Goal: Task Accomplishment & Management: Complete application form

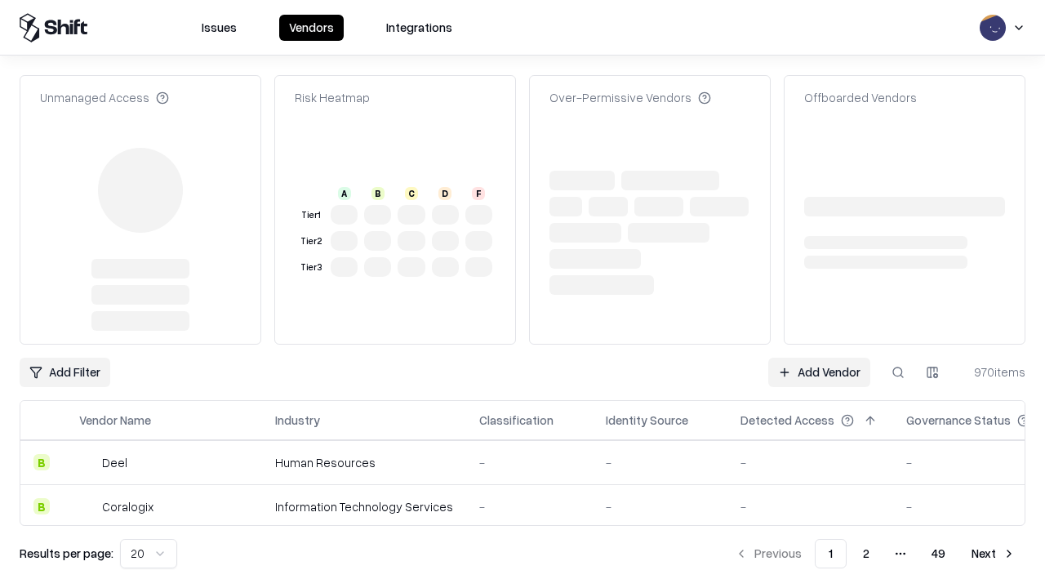
click at [819, 358] on link "Add Vendor" at bounding box center [819, 372] width 102 height 29
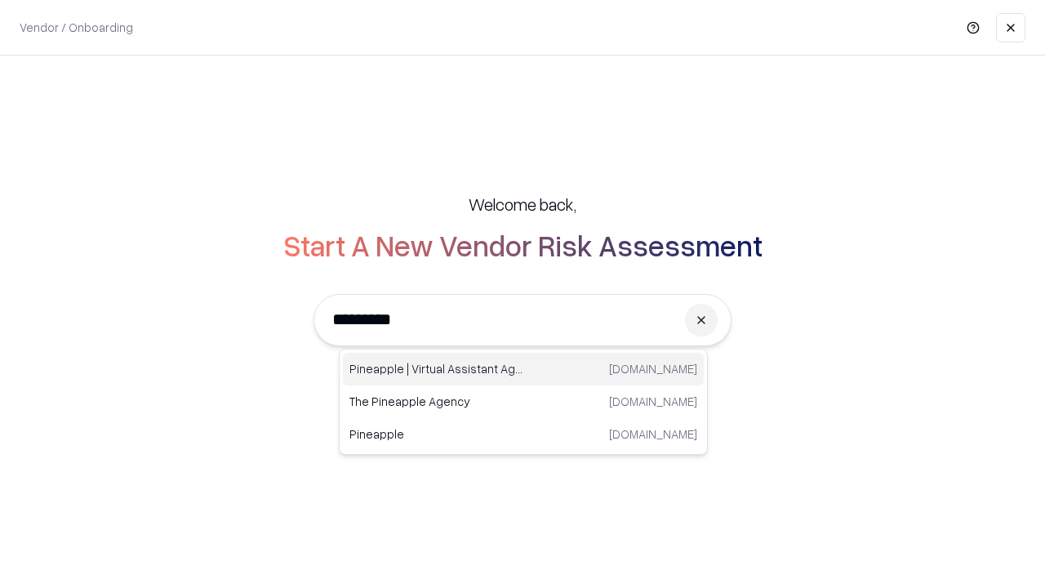
click at [523, 369] on div "Pineapple | Virtual Assistant Agency trypineapple.com" at bounding box center [523, 369] width 361 height 33
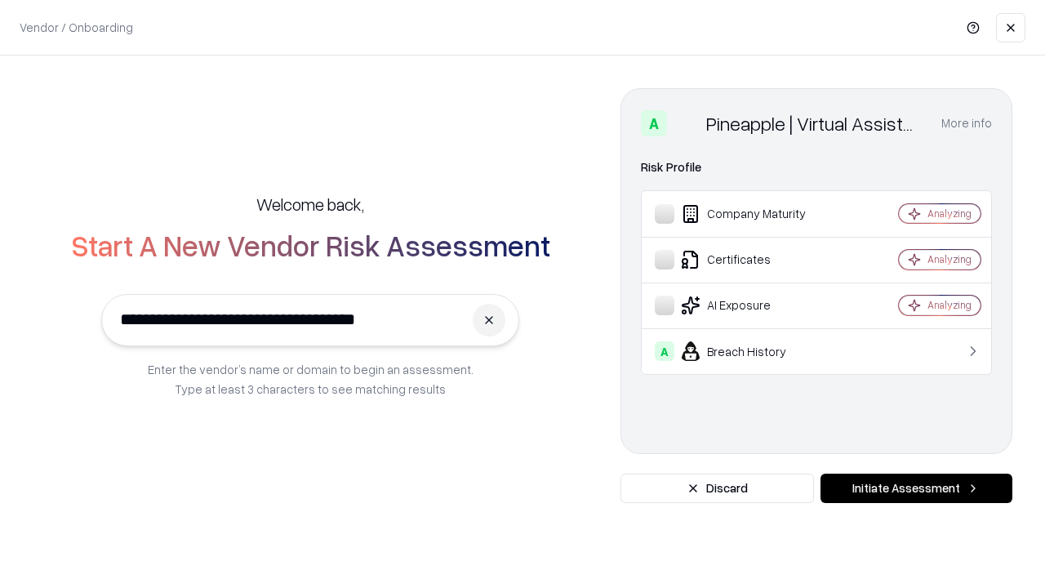
type input "**********"
click at [916, 488] on button "Initiate Assessment" at bounding box center [916, 488] width 192 height 29
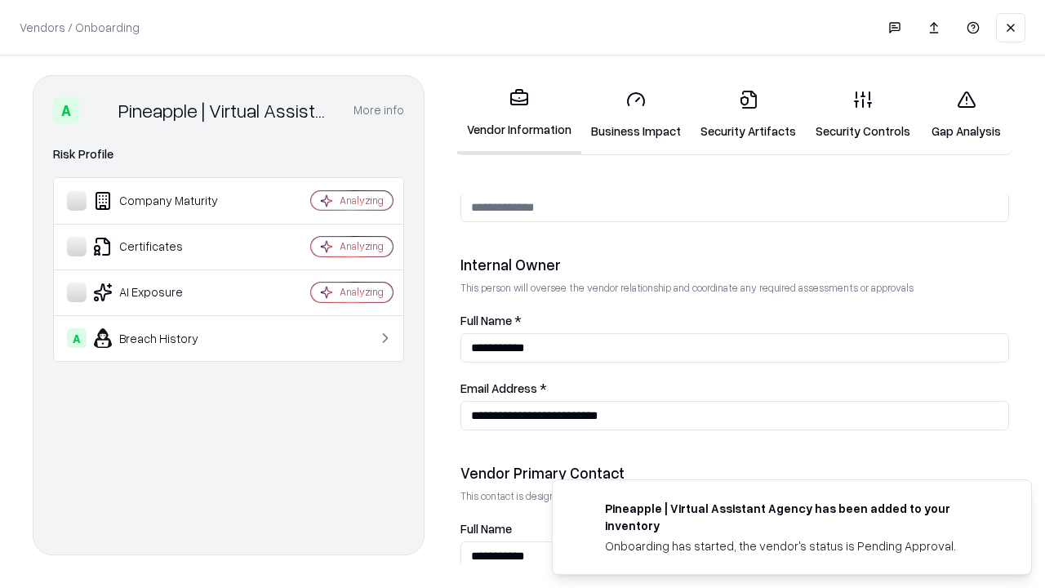
scroll to position [846, 0]
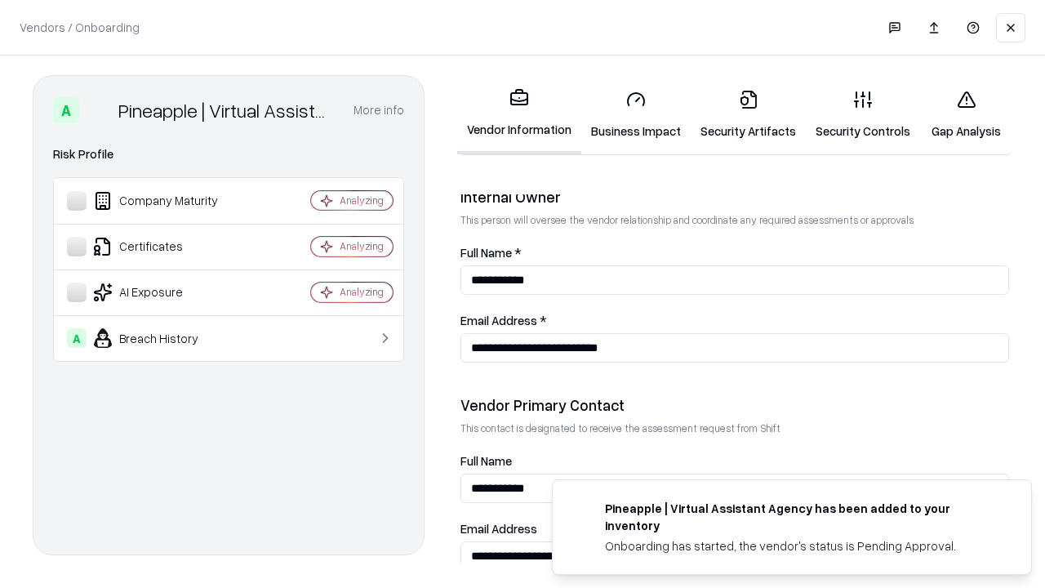
click at [636, 114] on link "Business Impact" at bounding box center [635, 115] width 109 height 76
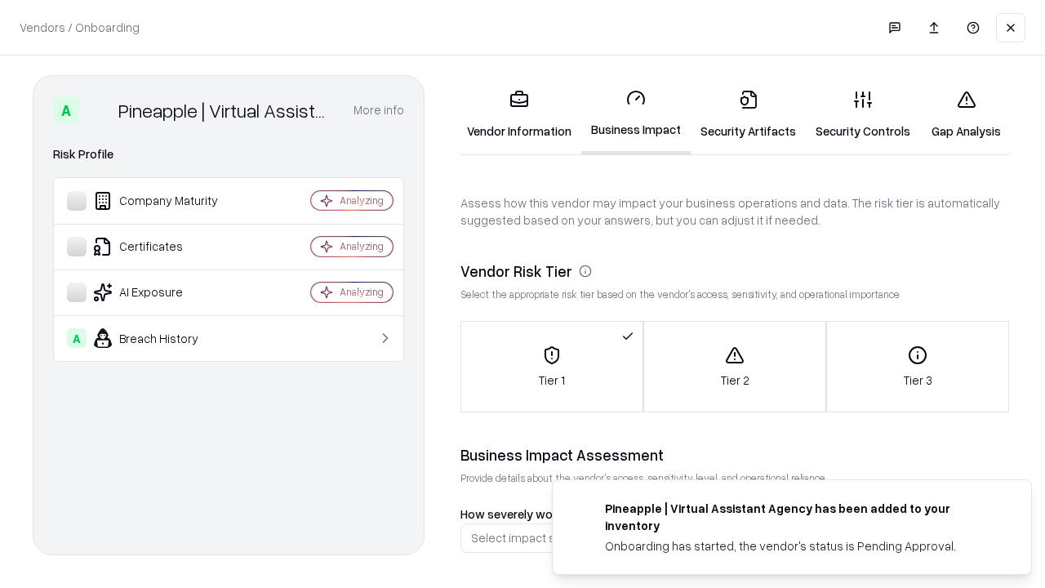
click at [748, 114] on link "Security Artifacts" at bounding box center [748, 115] width 115 height 76
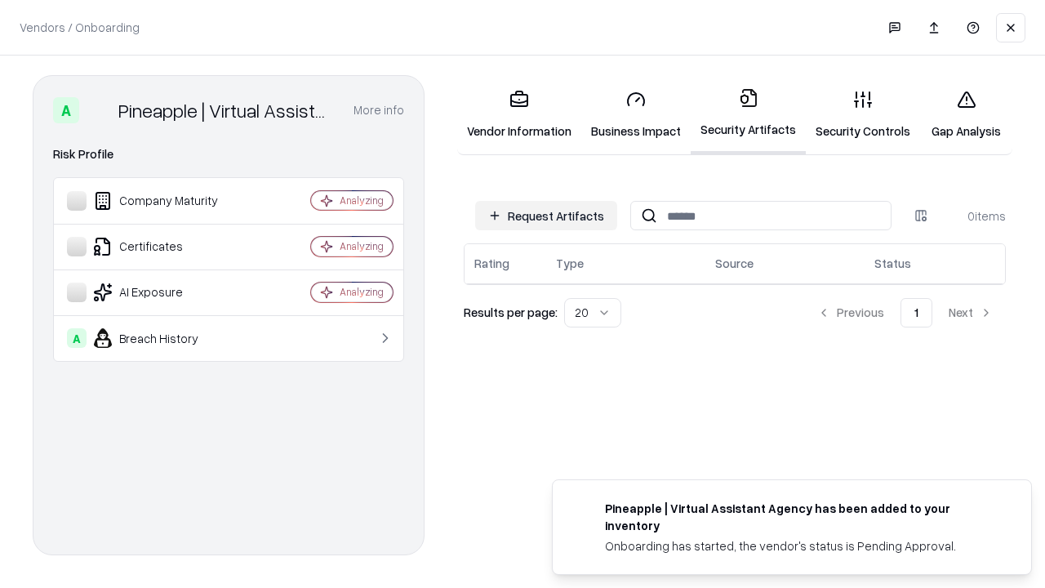
click at [546, 216] on button "Request Artifacts" at bounding box center [546, 215] width 142 height 29
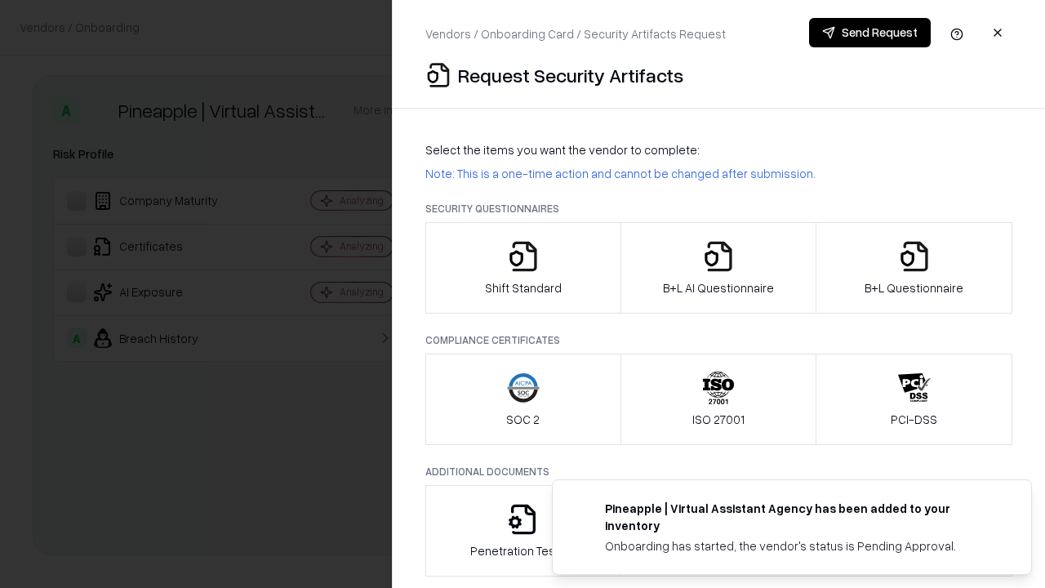
click at [522, 268] on icon "button" at bounding box center [523, 256] width 33 height 33
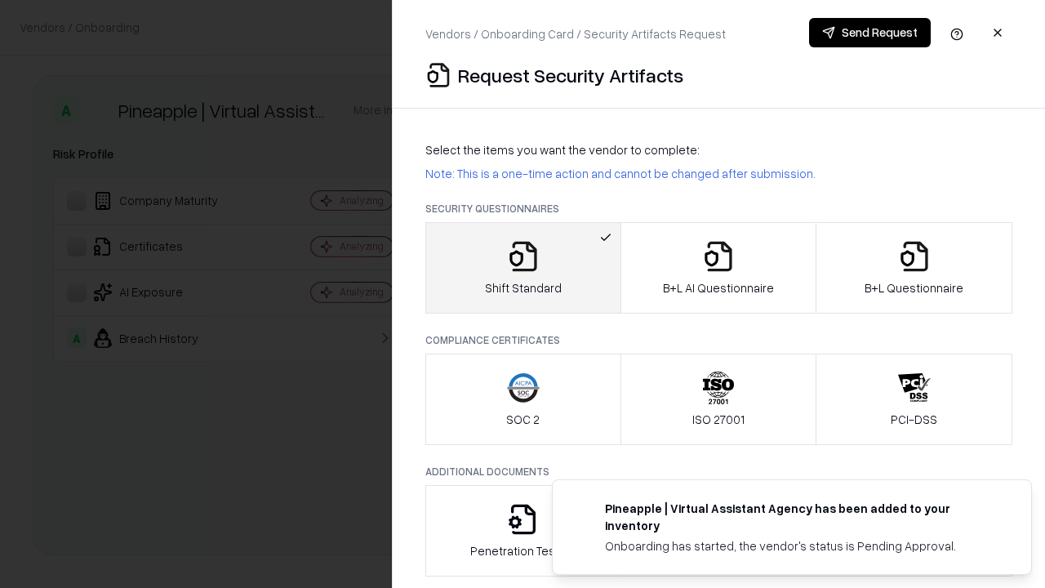
click at [869, 33] on button "Send Request" at bounding box center [870, 32] width 122 height 29
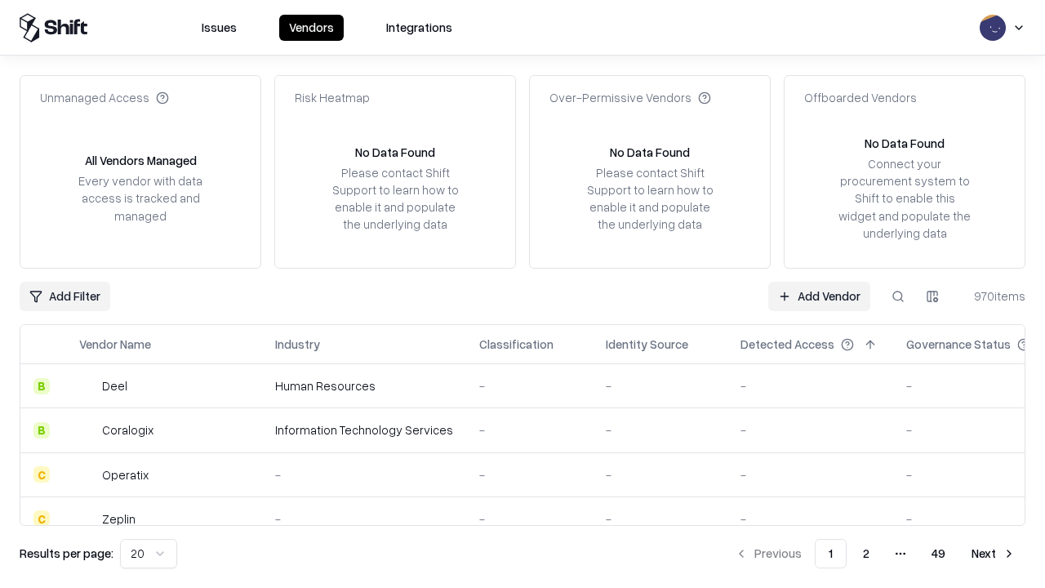
click at [898, 296] on button at bounding box center [897, 296] width 29 height 29
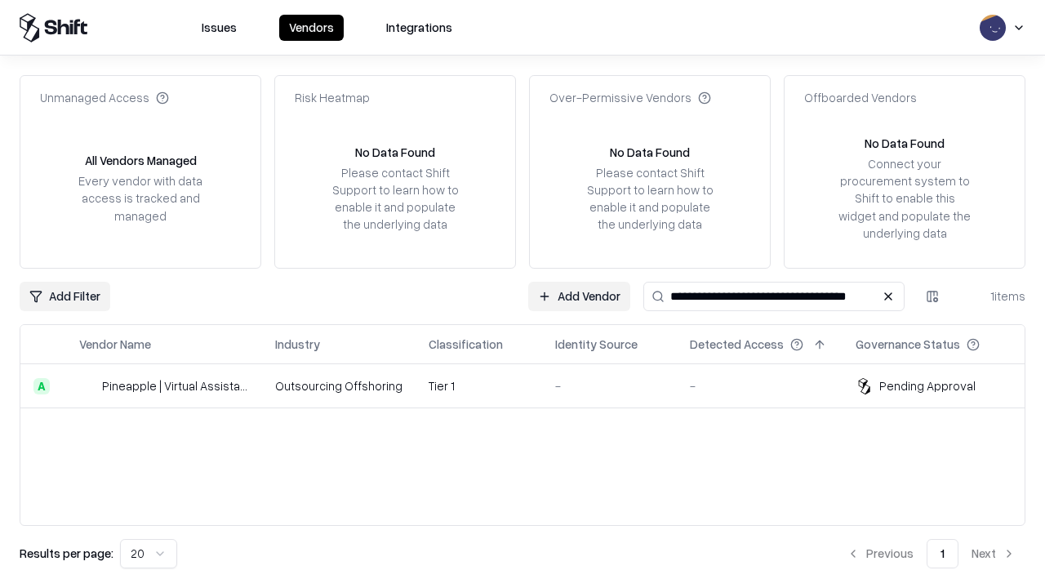
type input "**********"
click at [532, 385] on td "Tier 1" at bounding box center [479, 386] width 127 height 44
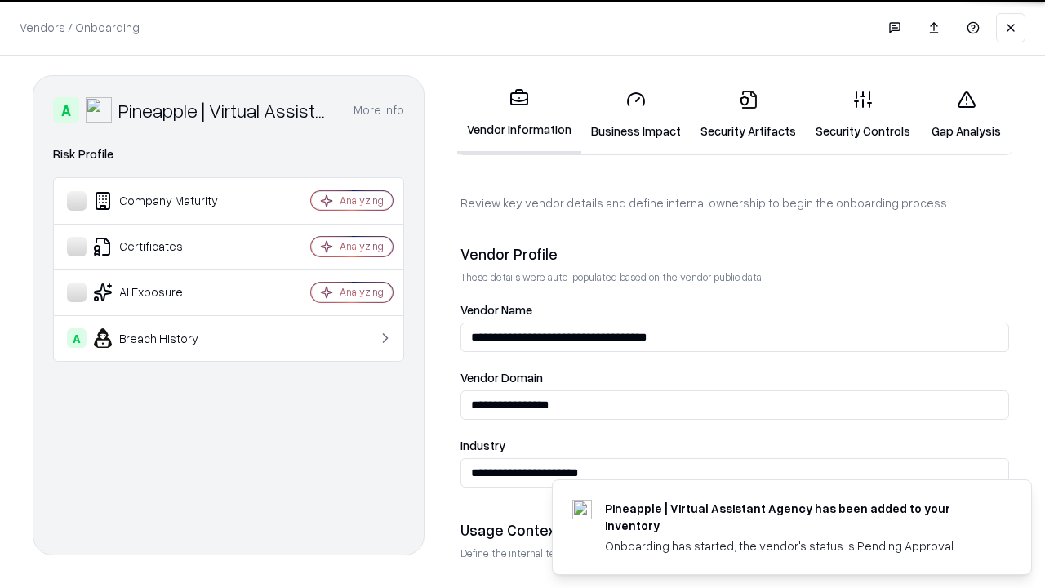
click at [748, 114] on link "Security Artifacts" at bounding box center [748, 115] width 115 height 76
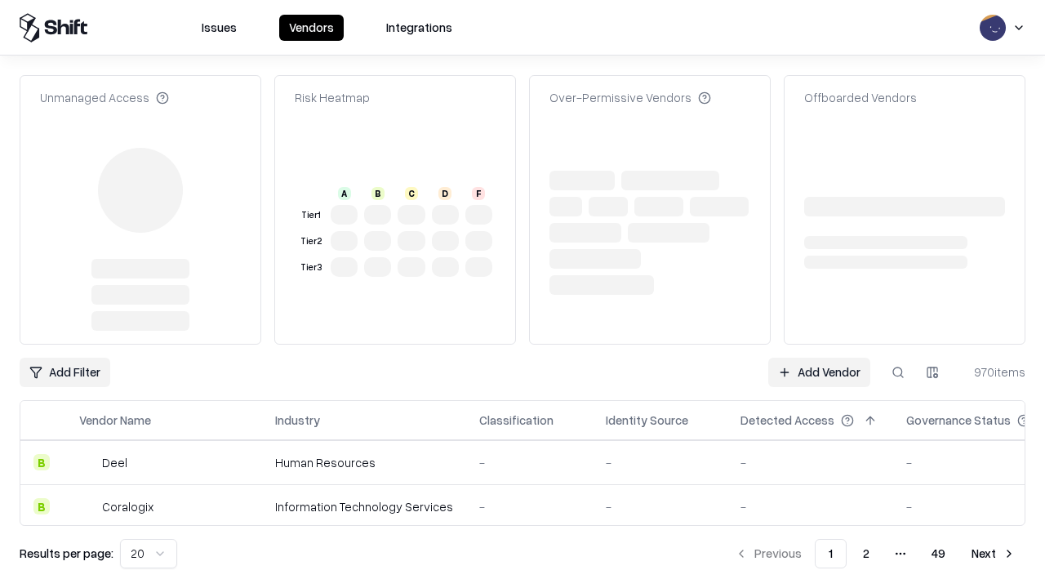
click at [819, 372] on link "Add Vendor" at bounding box center [819, 372] width 102 height 29
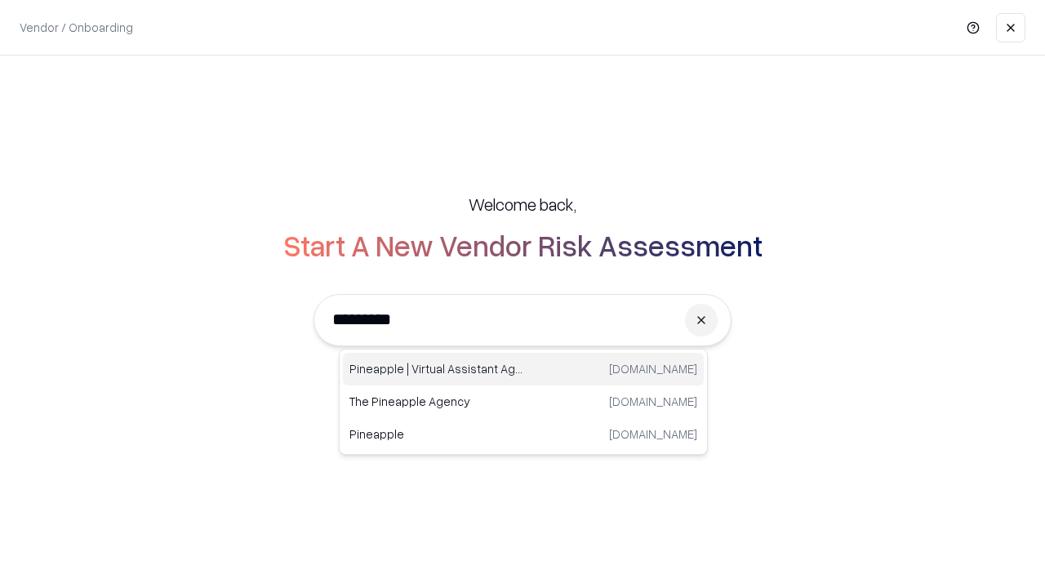
click at [523, 369] on div "Pineapple | Virtual Assistant Agency trypineapple.com" at bounding box center [523, 369] width 361 height 33
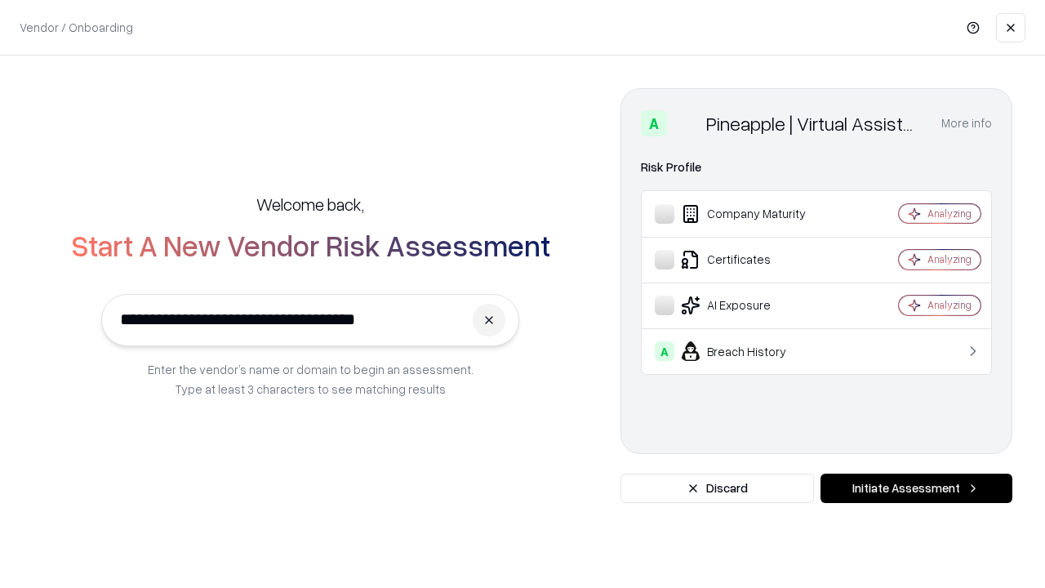
type input "**********"
click at [916, 488] on button "Initiate Assessment" at bounding box center [916, 488] width 192 height 29
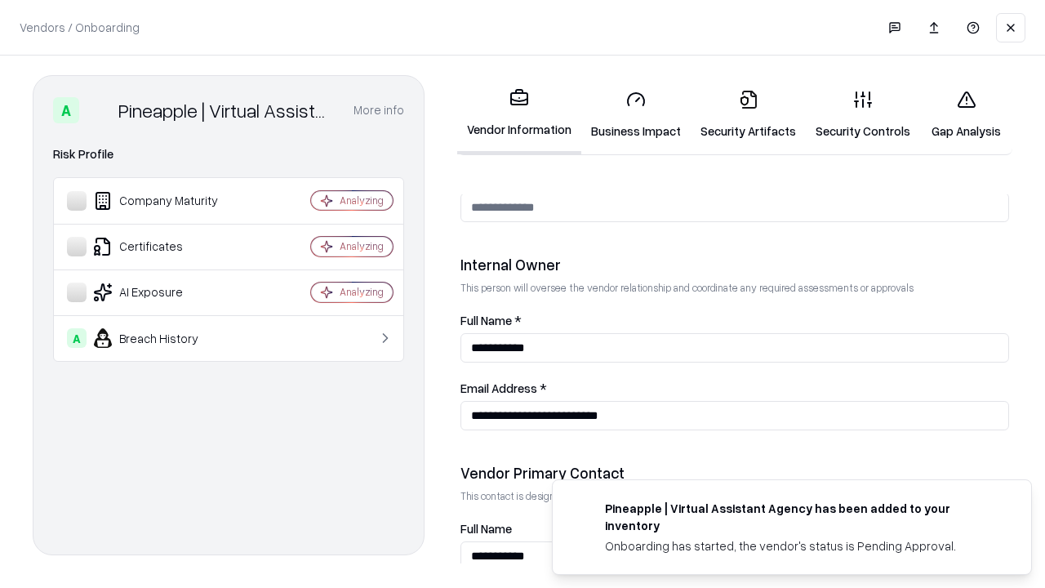
scroll to position [846, 0]
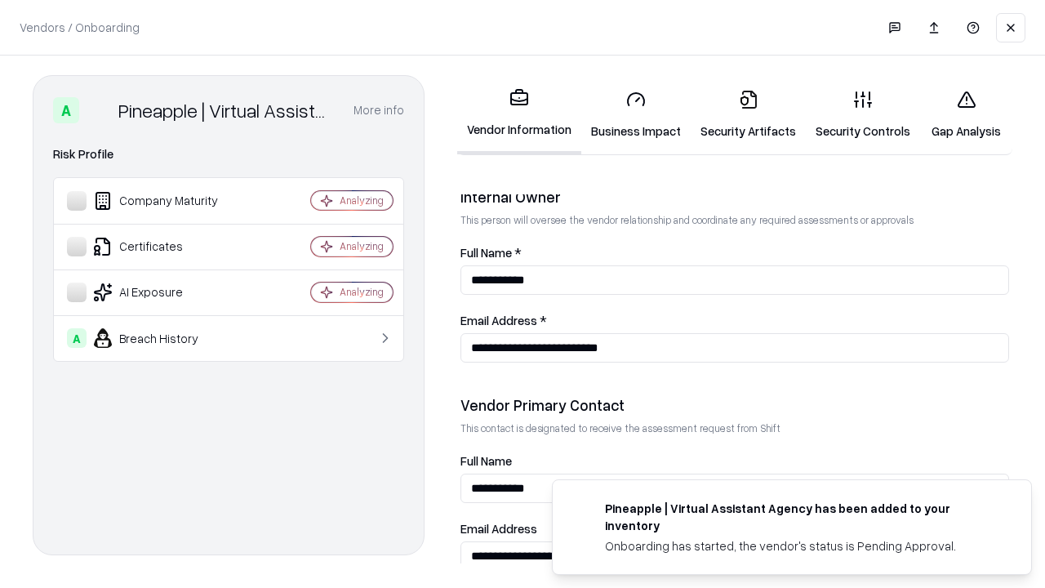
click at [966, 114] on link "Gap Analysis" at bounding box center [966, 115] width 92 height 76
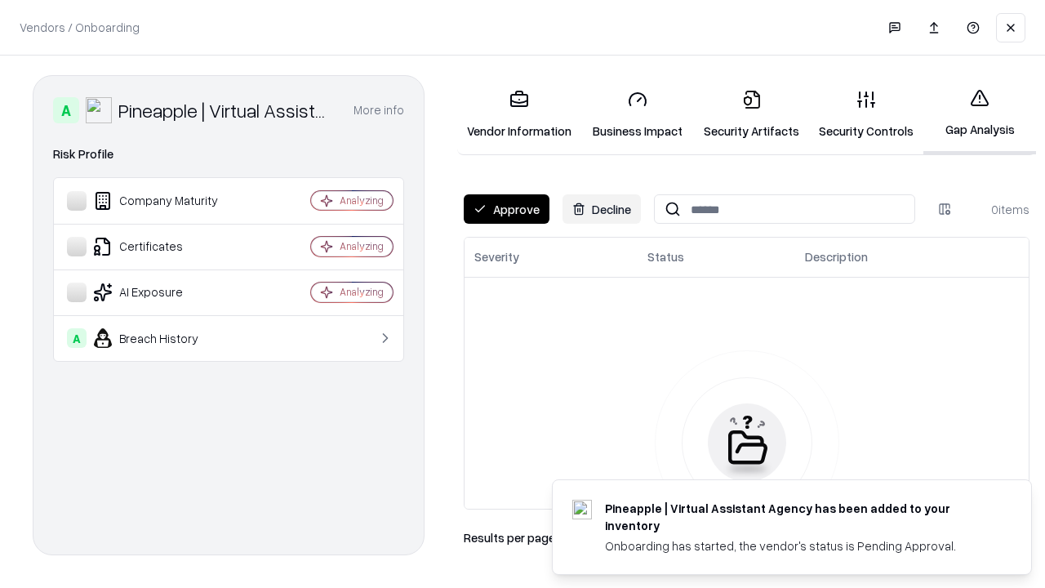
click at [506, 209] on button "Approve" at bounding box center [507, 208] width 86 height 29
